Goal: Navigation & Orientation: Find specific page/section

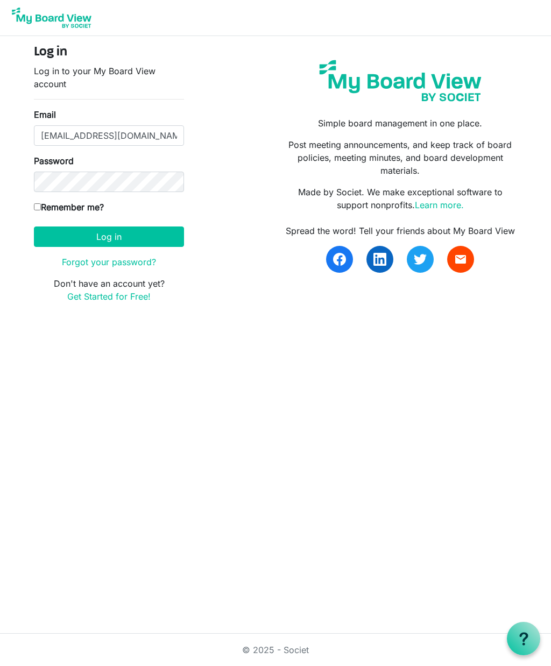
type input "[EMAIL_ADDRESS][DOMAIN_NAME]"
click at [109, 236] on button "Log in" at bounding box center [109, 236] width 150 height 20
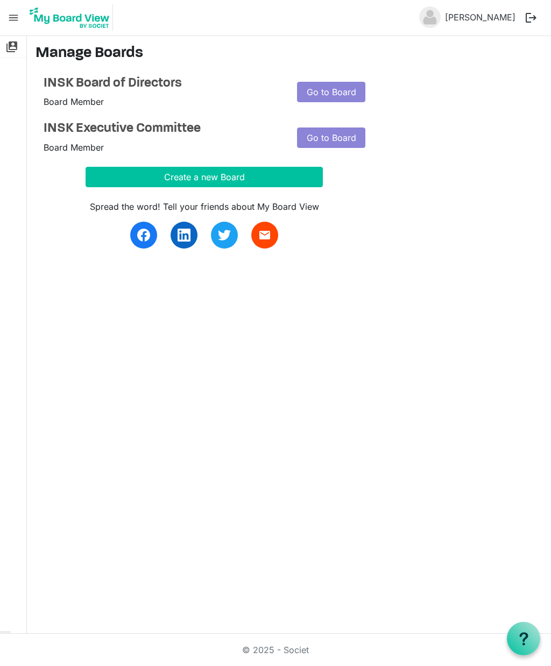
click at [350, 91] on link "Go to Board" at bounding box center [331, 92] width 68 height 20
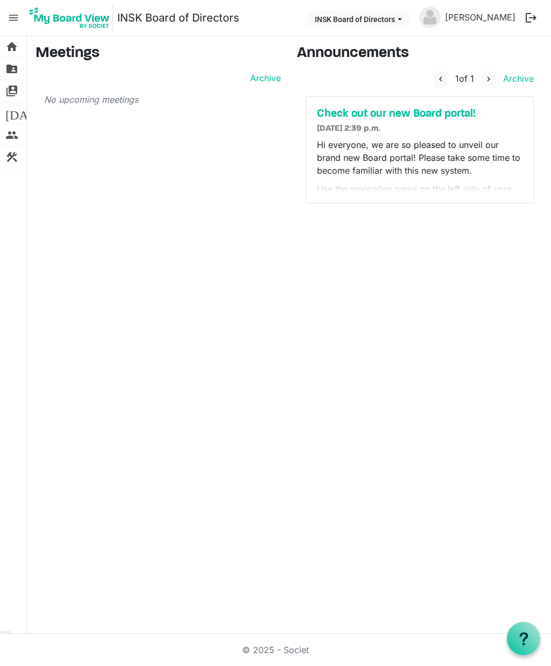
click at [13, 74] on span "folder_shared" at bounding box center [11, 69] width 13 height 22
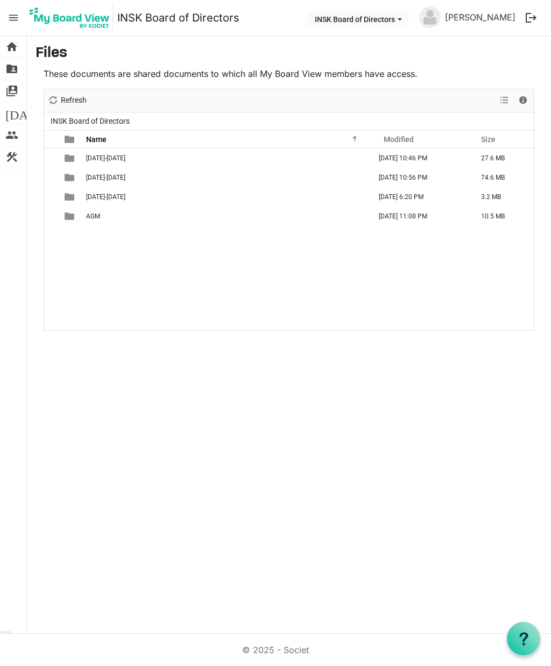
click at [7, 47] on span "home" at bounding box center [11, 47] width 13 height 22
